Goal: Task Accomplishment & Management: Use online tool/utility

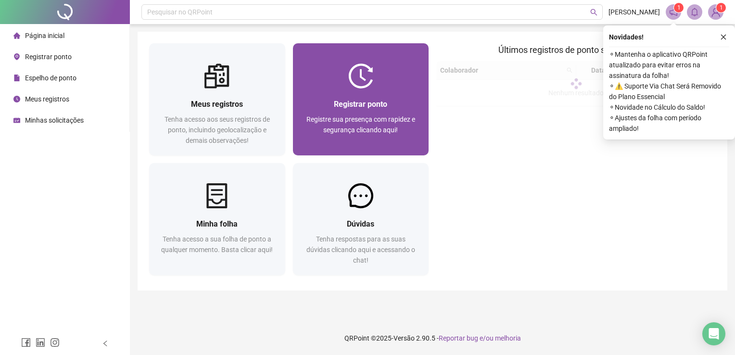
click at [367, 93] on div "Registrar ponto Registre sua presença com rapidez e segurança clicando aqui!" at bounding box center [361, 122] width 136 height 67
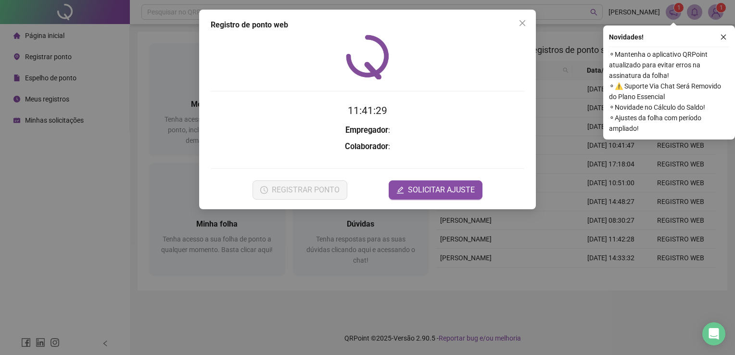
click at [723, 36] on icon "close" at bounding box center [723, 37] width 5 height 5
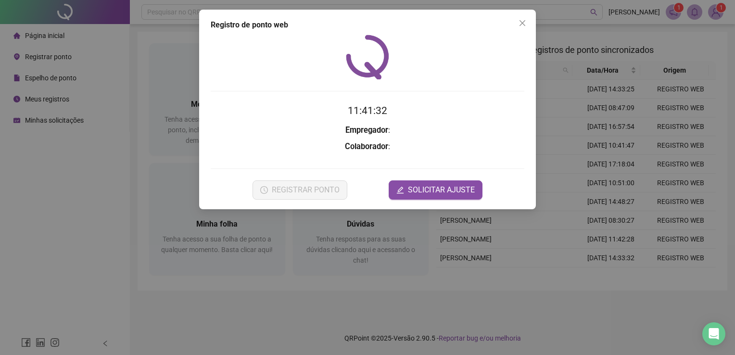
click at [333, 239] on div "Registro de ponto web 11:41:32 Empregador : Colaborador : REGISTRAR PONTO SOLIC…" at bounding box center [367, 177] width 735 height 355
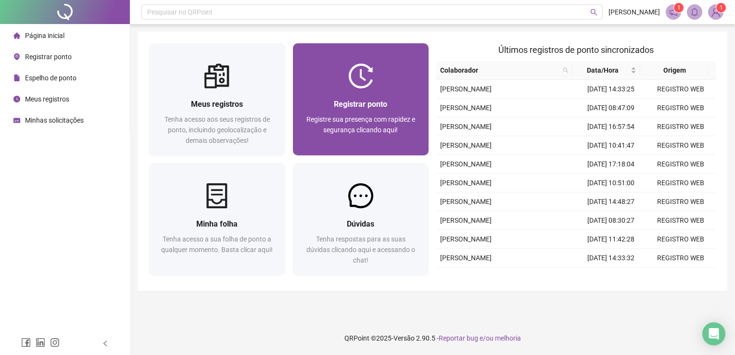
click at [335, 128] on span "Registre sua presença com rapidez e segurança clicando aqui!" at bounding box center [361, 124] width 109 height 18
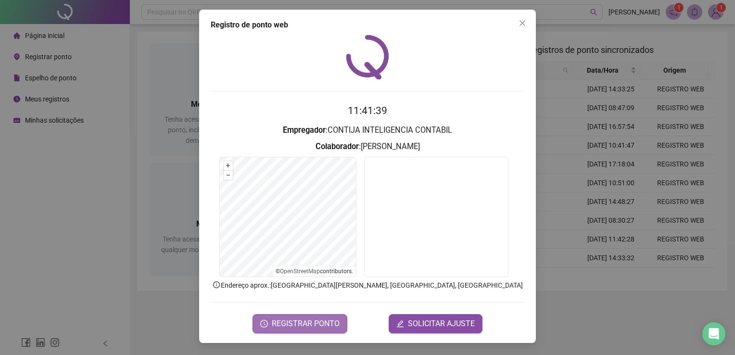
click at [325, 318] on span "REGISTRAR PONTO" at bounding box center [306, 324] width 68 height 12
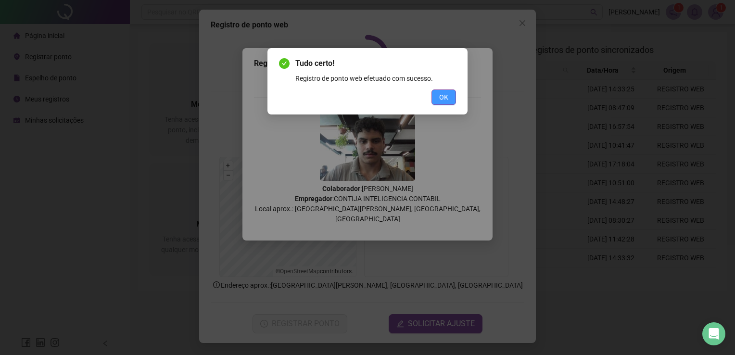
click at [453, 96] on button "OK" at bounding box center [444, 97] width 25 height 15
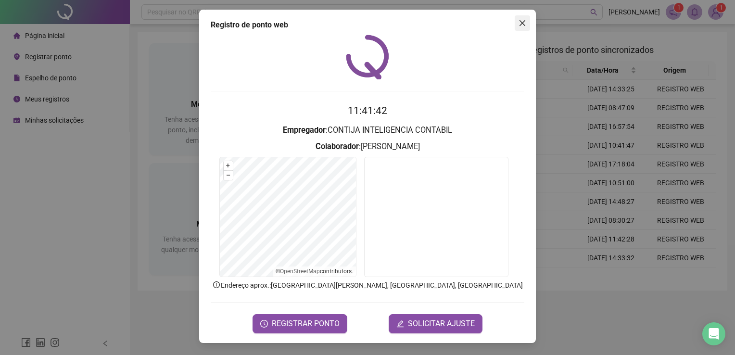
click at [520, 16] on button "Close" at bounding box center [522, 22] width 15 height 15
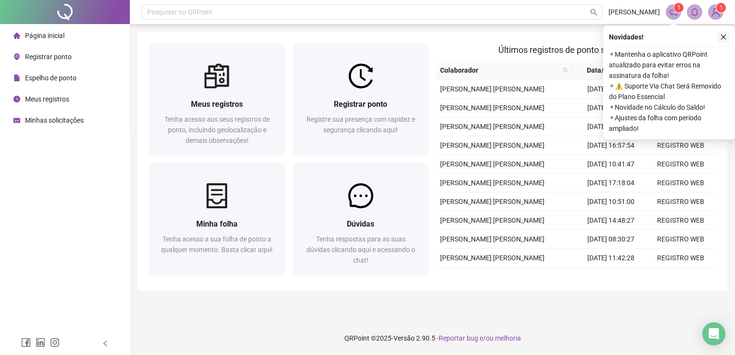
click at [723, 36] on icon "close" at bounding box center [723, 37] width 7 height 7
